Goal: Obtain resource: Download file/media

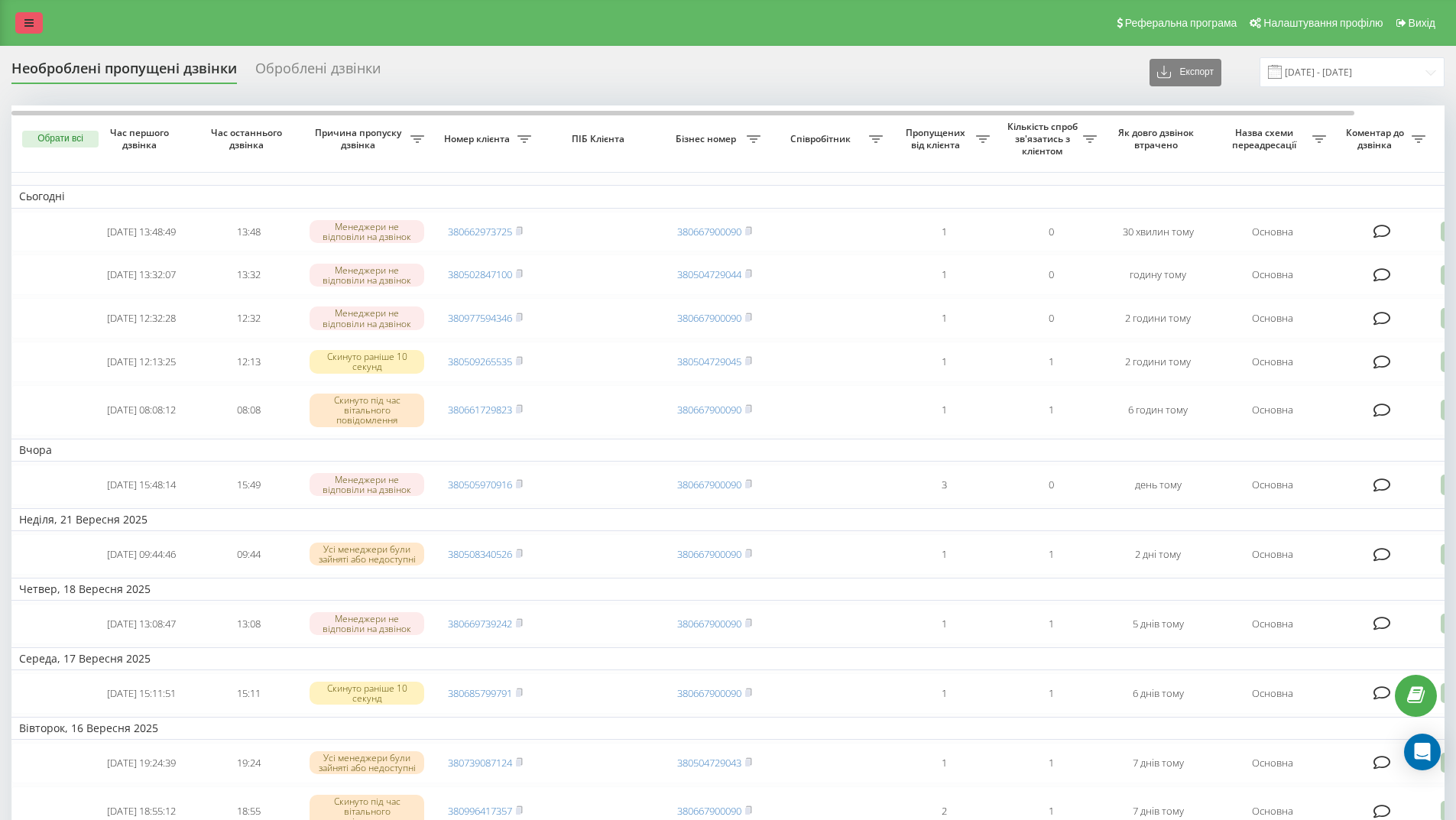
click at [32, 24] on icon at bounding box center [28, 22] width 9 height 11
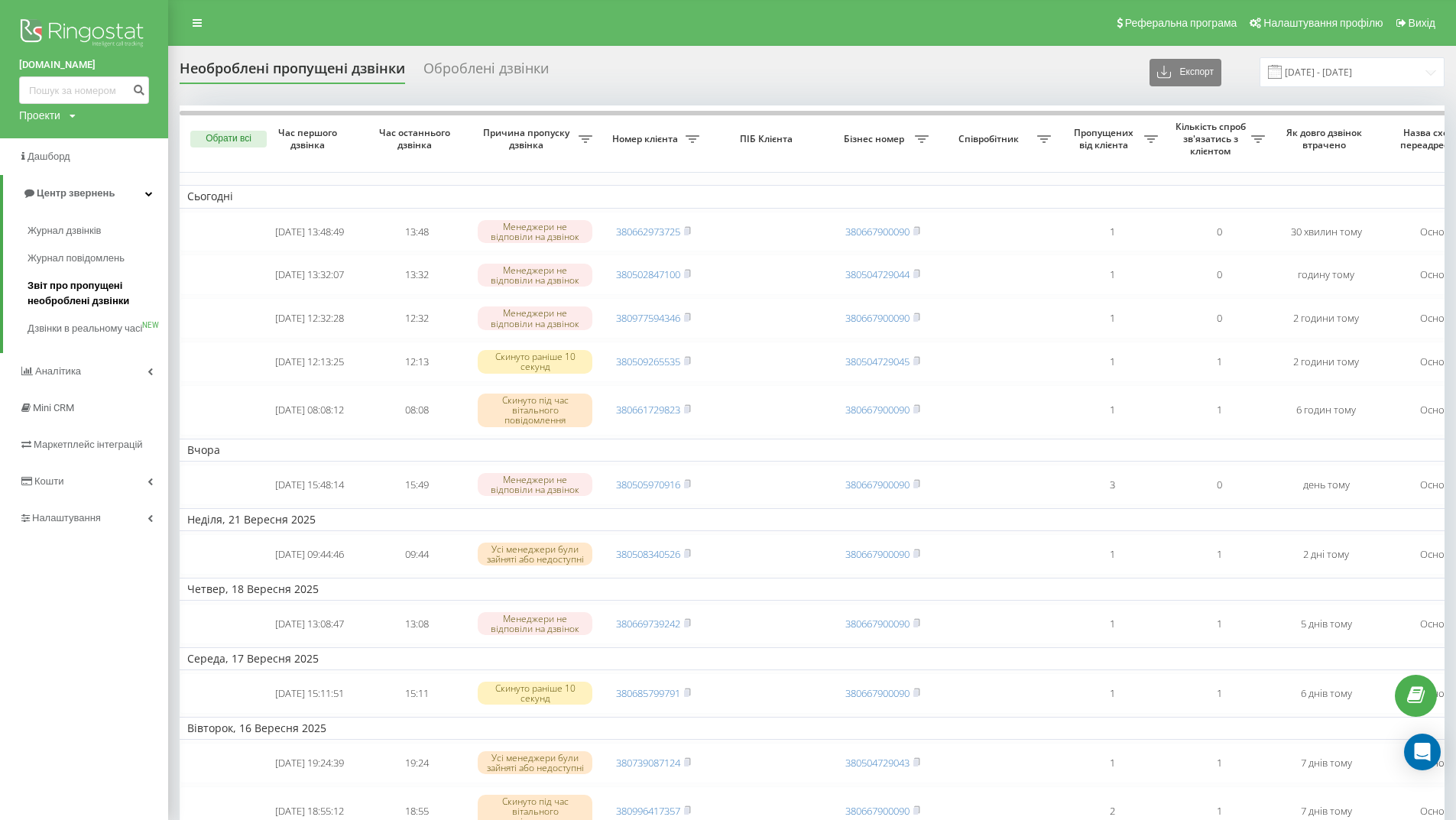
click at [75, 294] on span "Звіт про пропущені необроблені дзвінки" at bounding box center [94, 293] width 133 height 30
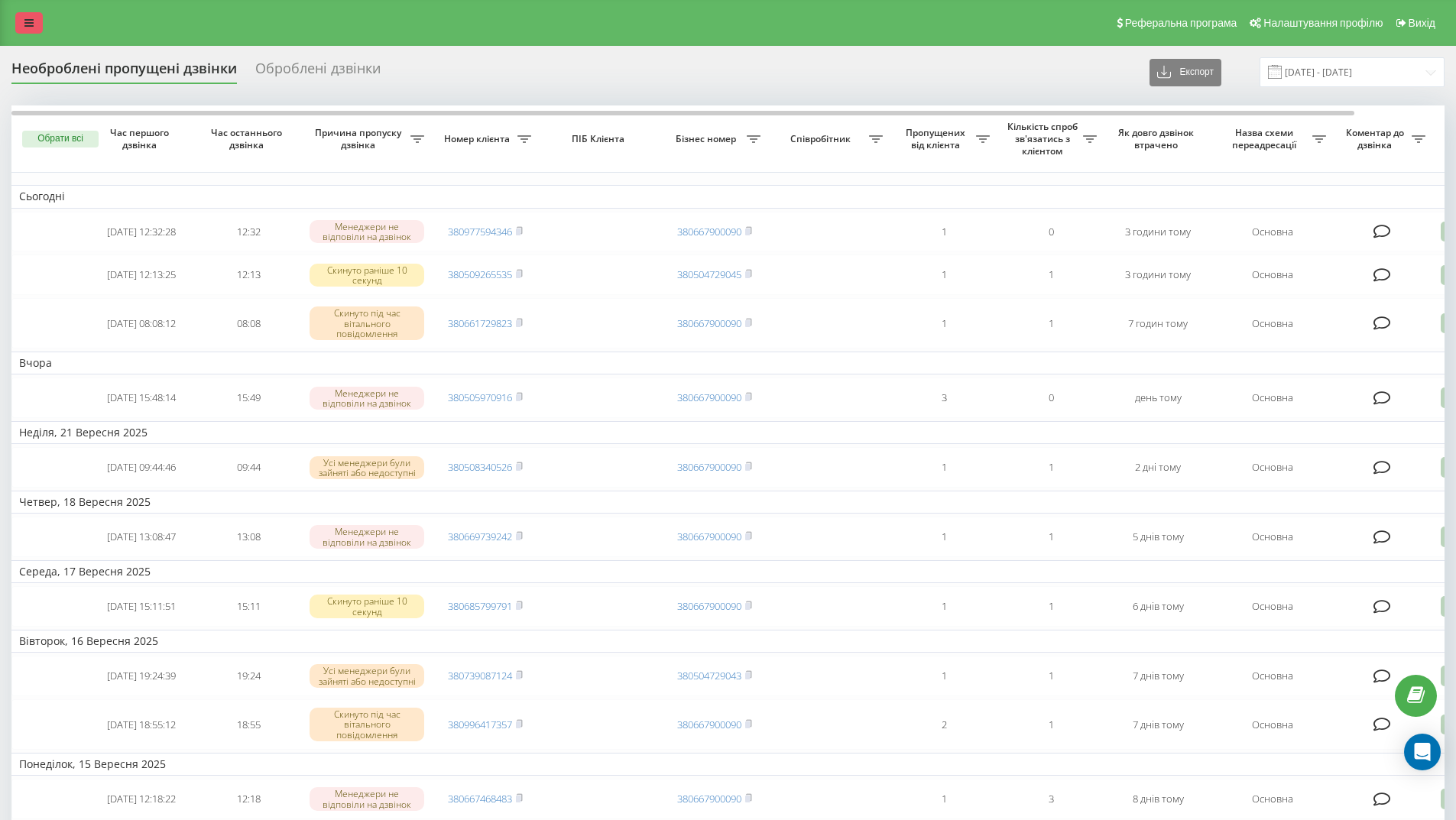
click at [27, 20] on icon at bounding box center [28, 22] width 9 height 11
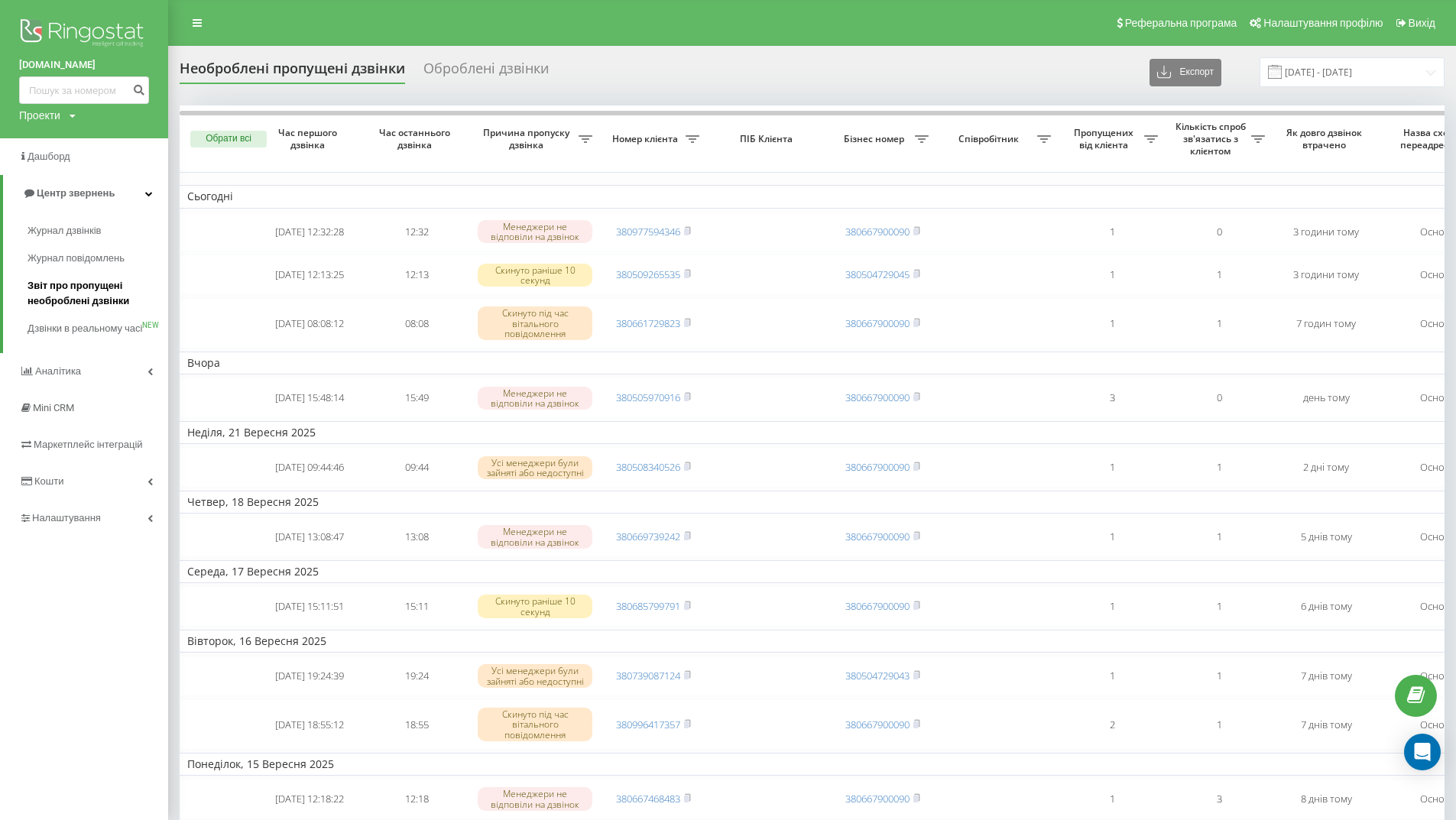
click at [92, 286] on span "Звіт про пропущені необроблені дзвінки" at bounding box center [94, 293] width 133 height 30
